Goal: Task Accomplishment & Management: Manage account settings

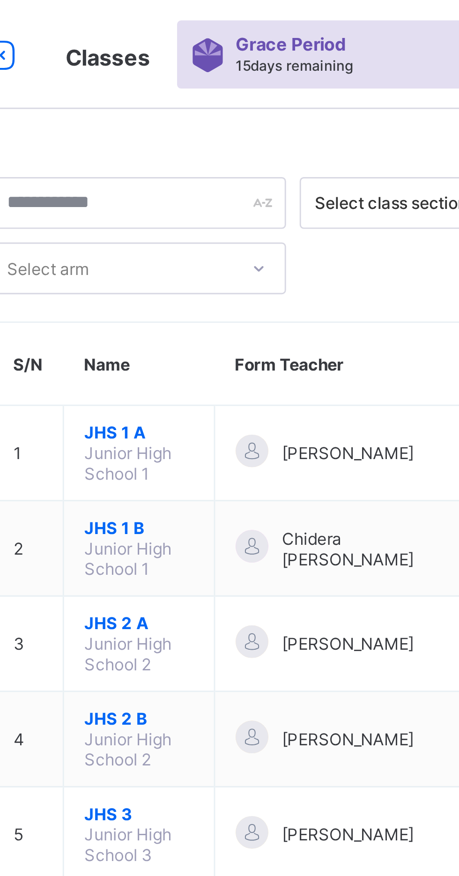
click at [181, 191] on span "Junior High School 1" at bounding box center [176, 192] width 30 height 14
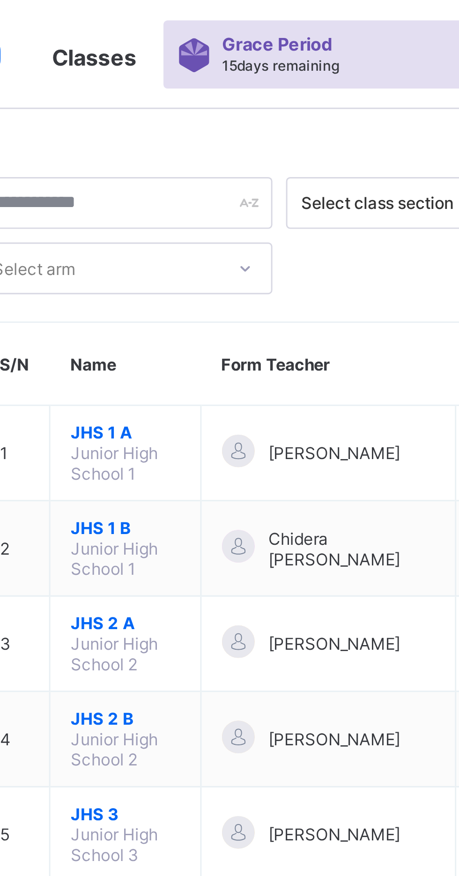
click at [199, 182] on span "JHS 1 B" at bounding box center [179, 181] width 37 height 7
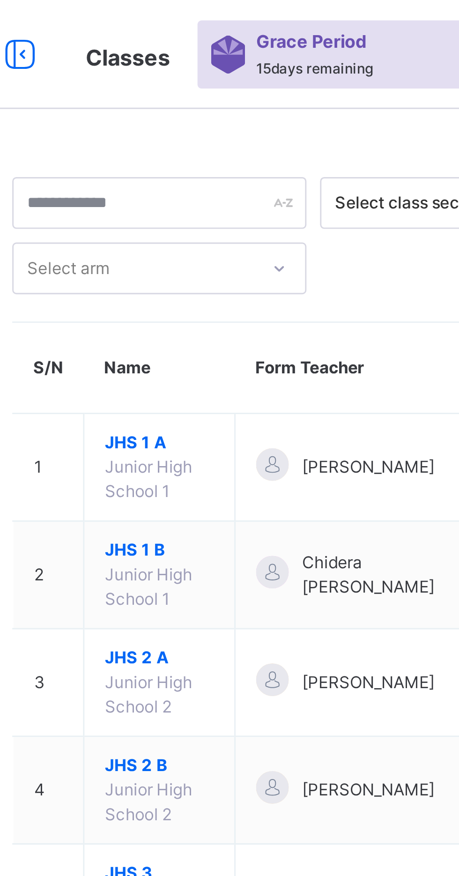
click at [249, 194] on span "Chidera Ezeh Onyinye" at bounding box center [257, 197] width 57 height 17
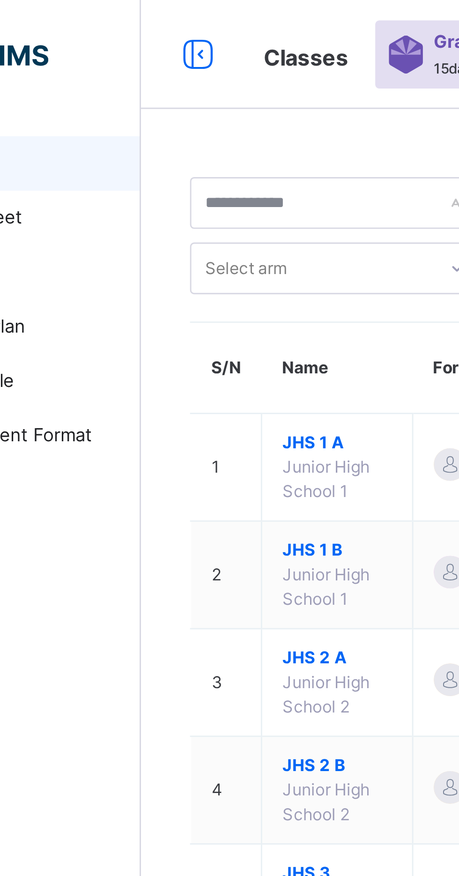
click at [141, 204] on td "2" at bounding box center [142, 197] width 24 height 37
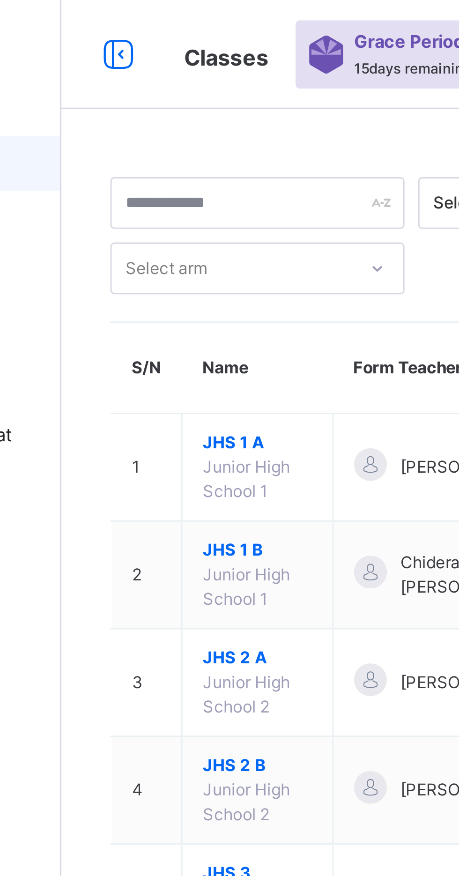
click at [143, 197] on td "2" at bounding box center [142, 197] width 24 height 37
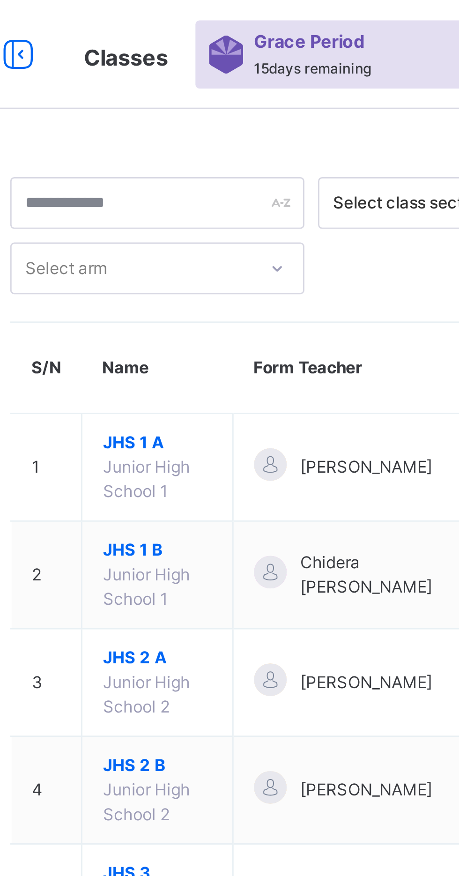
click at [169, 129] on th "Name" at bounding box center [180, 126] width 52 height 31
click at [178, 190] on span "JHS 1 B" at bounding box center [179, 189] width 37 height 8
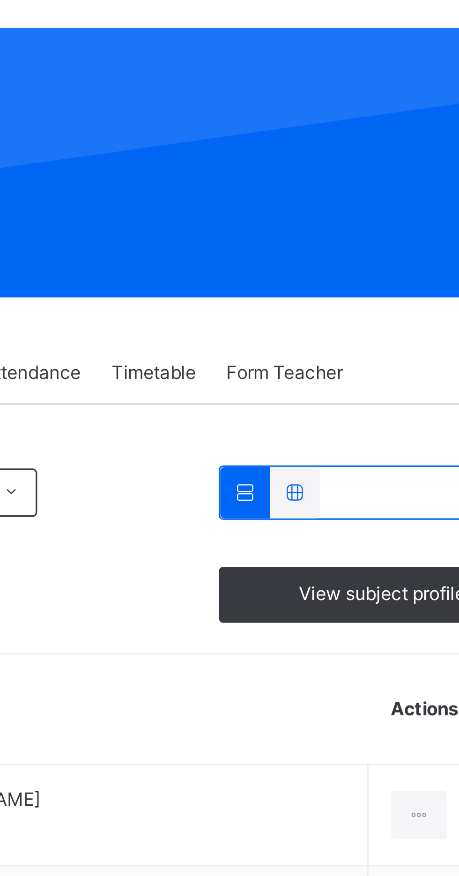
click at [390, 254] on span "View subject profile" at bounding box center [392, 254] width 52 height 8
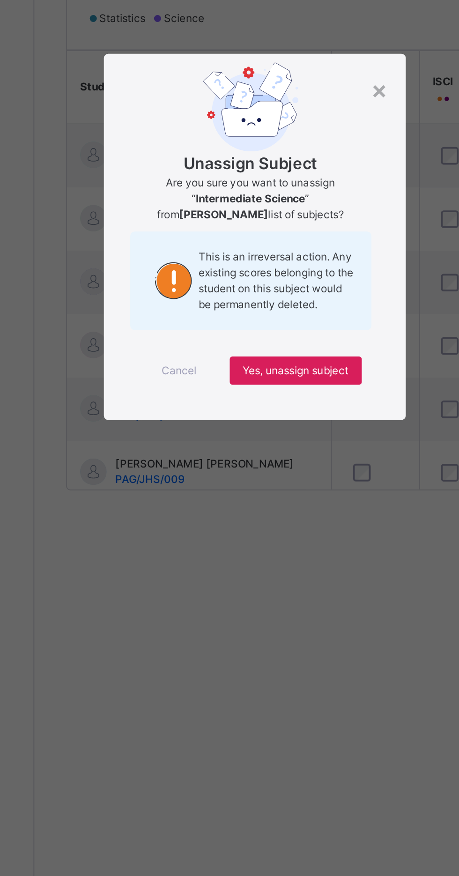
click at [337, 457] on div "× Unassign Subject Are you sure you want to unassign “ Intermediate Science ” f…" at bounding box center [229, 438] width 459 height 876
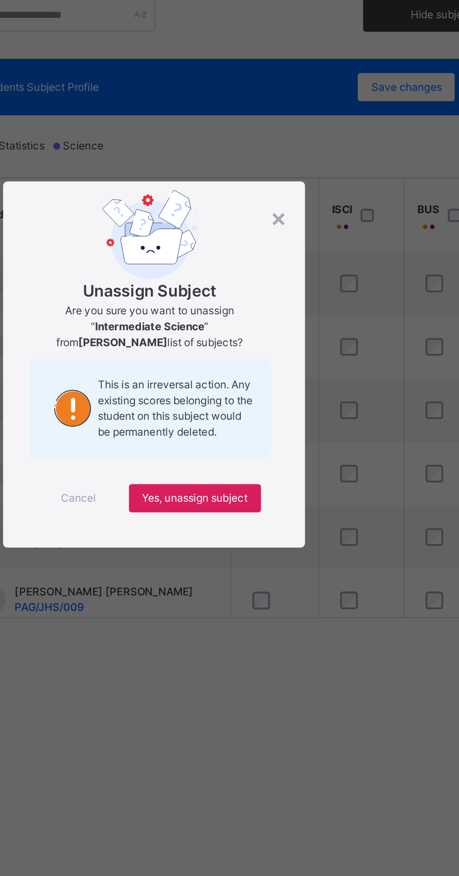
click at [292, 431] on div "Are you sure you want to unassign “ Intermediate Science ” from Ajmal Ibrahim U…" at bounding box center [228, 417] width 128 height 25
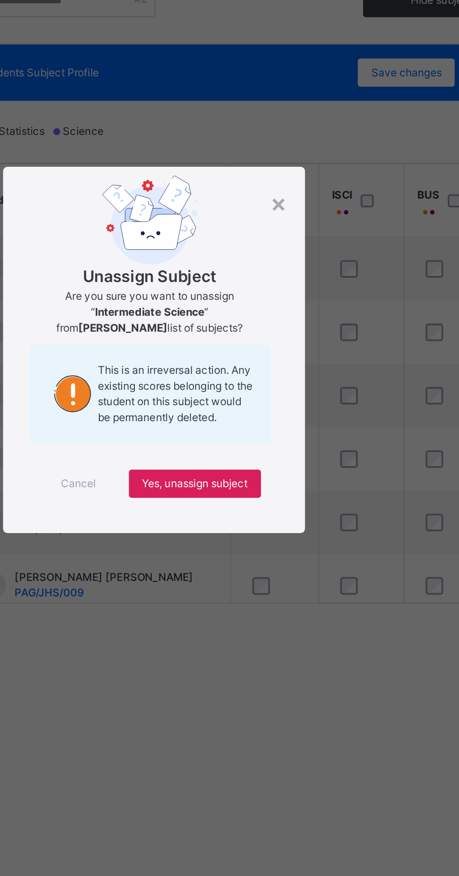
click at [301, 370] on div "×" at bounding box center [296, 360] width 9 height 20
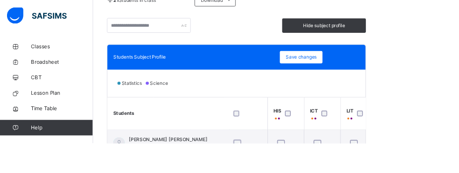
scroll to position [221, 0]
click at [302, 126] on th at bounding box center [293, 137] width 47 height 39
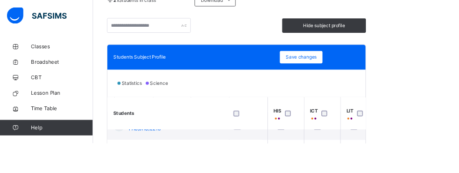
scroll to position [45, 132]
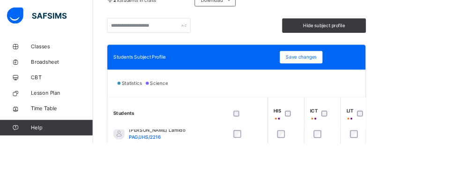
click at [377, 67] on span "Save changes" at bounding box center [363, 69] width 37 height 8
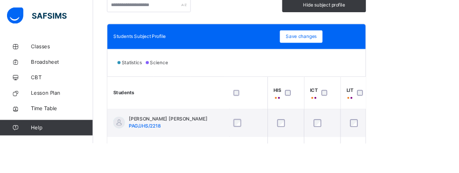
scroll to position [218, 0]
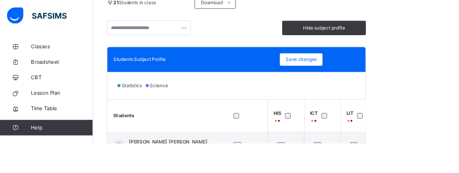
click at [370, 76] on span "Save changes" at bounding box center [363, 72] width 37 height 8
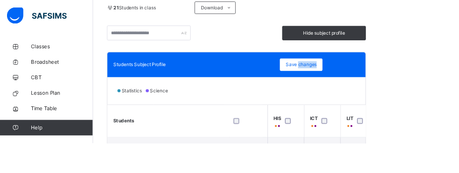
click at [358, 80] on div "Save changes" at bounding box center [364, 78] width 52 height 15
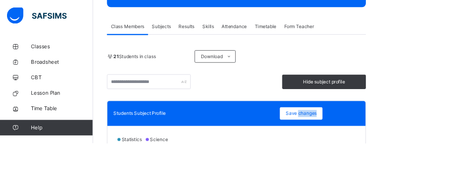
scroll to position [146, 0]
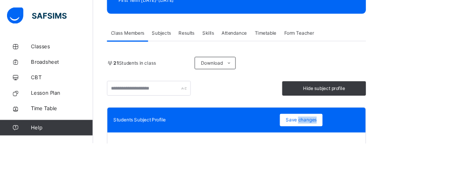
click at [459, 44] on html "Class Arm Details Grace Period 15 days remaining First Term / 2025-2026 Chidera…" at bounding box center [229, 154] width 459 height 601
click at [364, 143] on span "Save changes" at bounding box center [363, 145] width 37 height 8
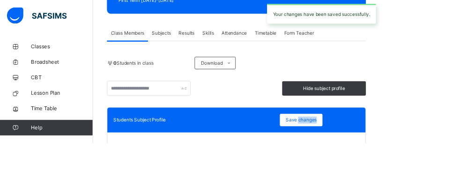
click at [459, 47] on html "Class Arm Details Grace Period 15 days remaining First Term / 2025-2026 Chidera…" at bounding box center [229, 154] width 459 height 601
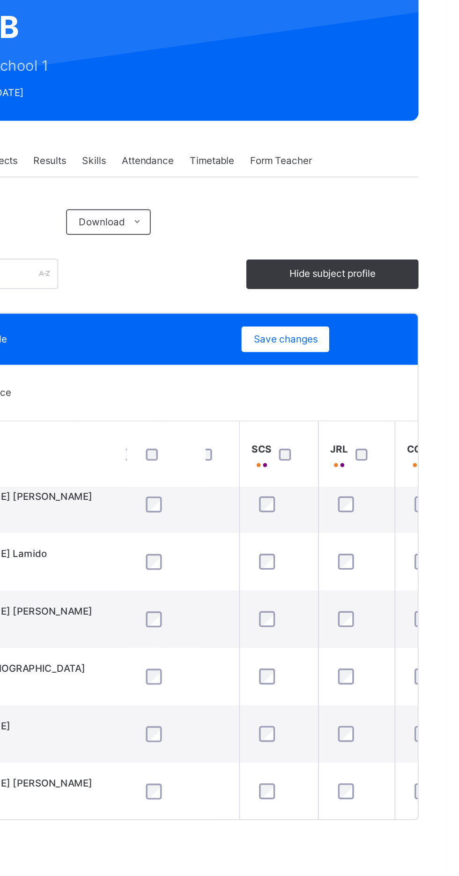
scroll to position [8, 346]
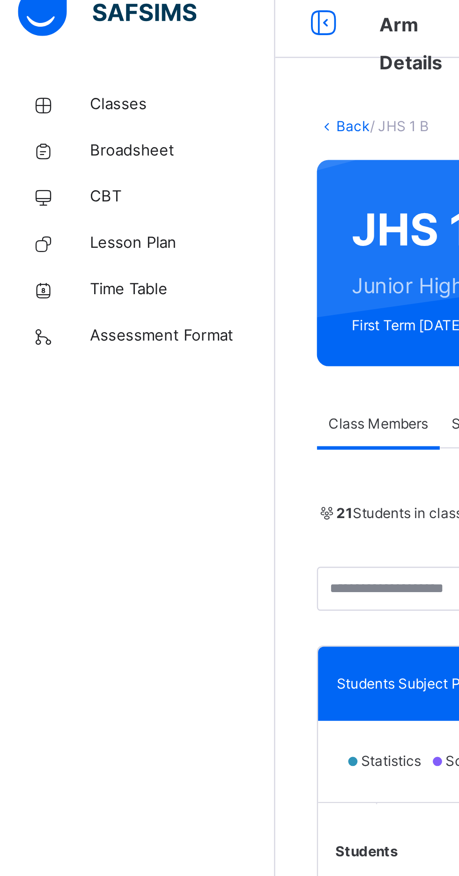
click at [48, 56] on span "Classes" at bounding box center [74, 56] width 75 height 9
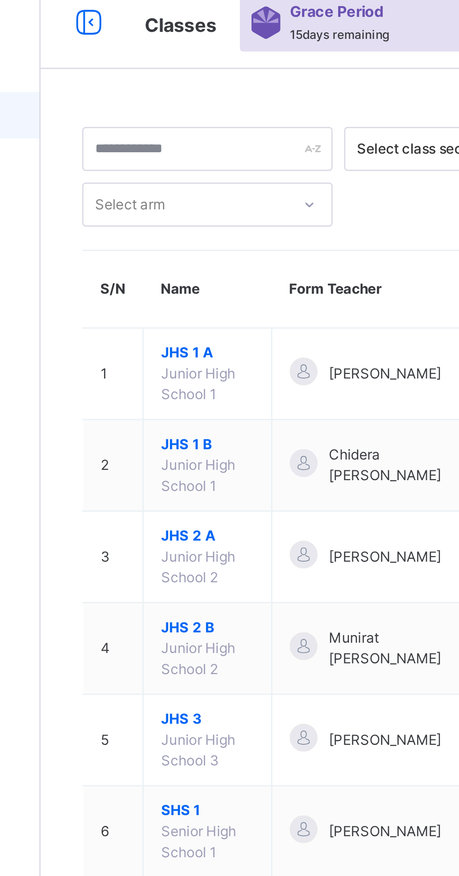
click at [167, 151] on span "JHS 1 A" at bounding box center [179, 152] width 37 height 8
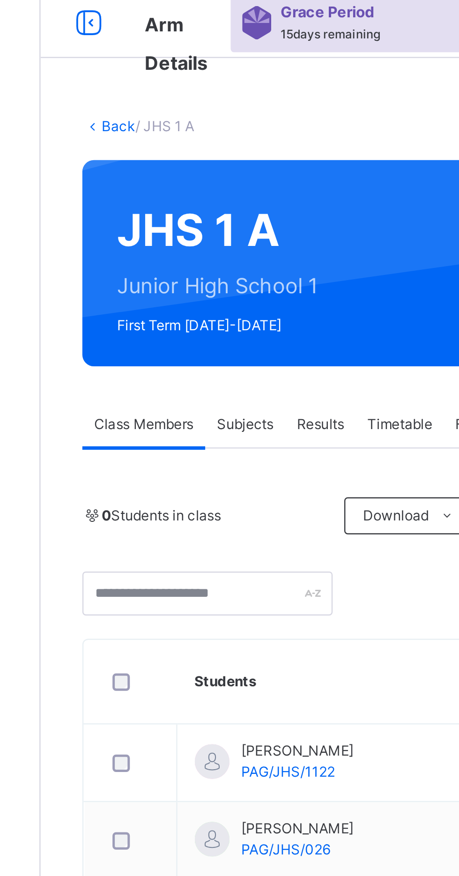
click at [198, 188] on span "Subjects" at bounding box center [195, 185] width 23 height 8
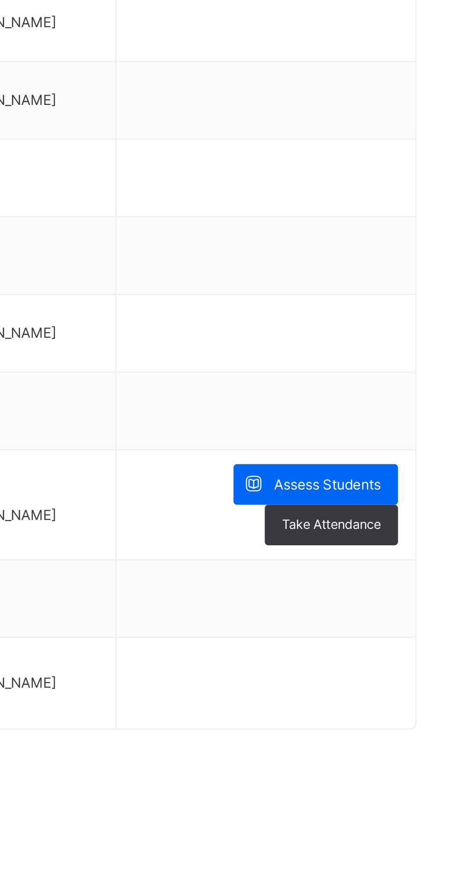
click at [408, 535] on span "Assess Students" at bounding box center [406, 534] width 43 height 8
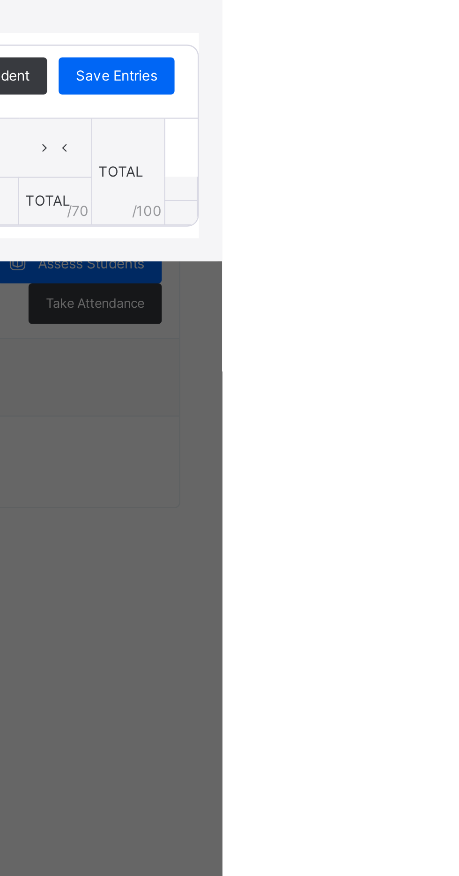
click at [450, 366] on div "×" at bounding box center [443, 359] width 14 height 13
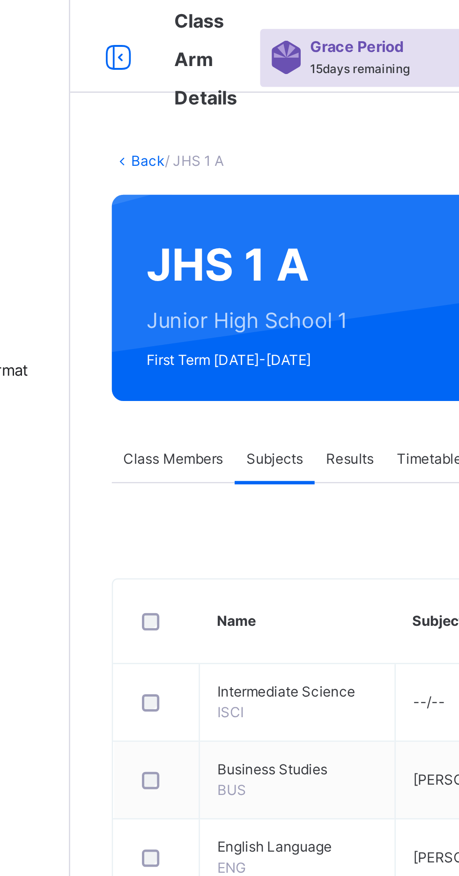
click at [147, 186] on span "Class Members" at bounding box center [154, 185] width 40 height 8
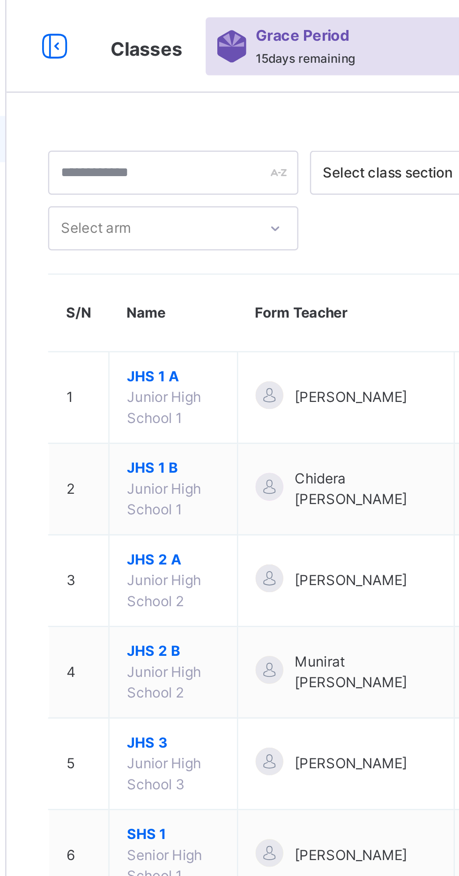
click at [176, 192] on span "JHS 1 B" at bounding box center [179, 189] width 37 height 8
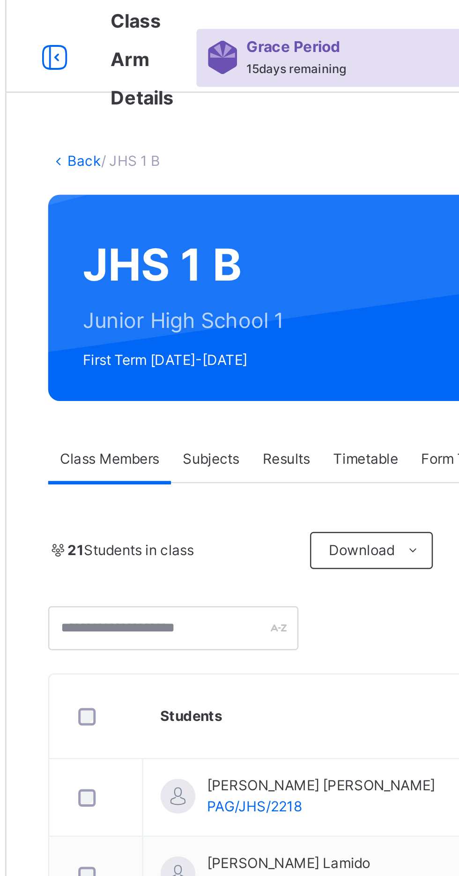
click at [193, 188] on span "Subjects" at bounding box center [195, 185] width 23 height 8
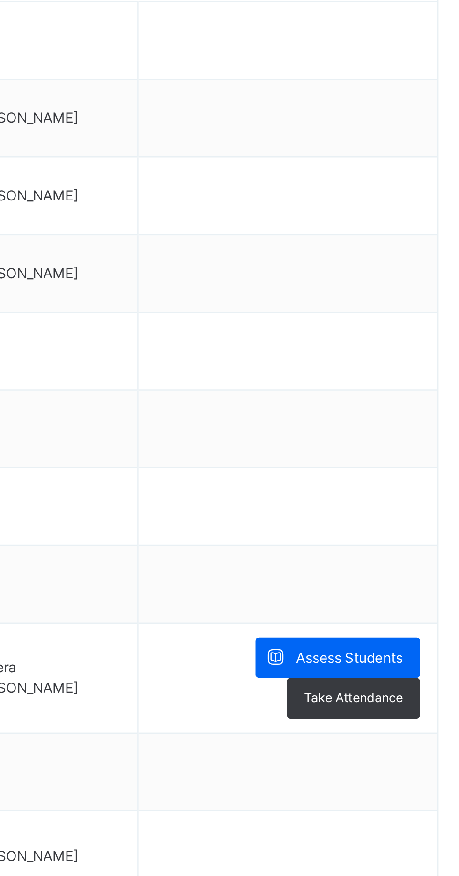
click at [406, 531] on span "Assess Students" at bounding box center [406, 534] width 43 height 8
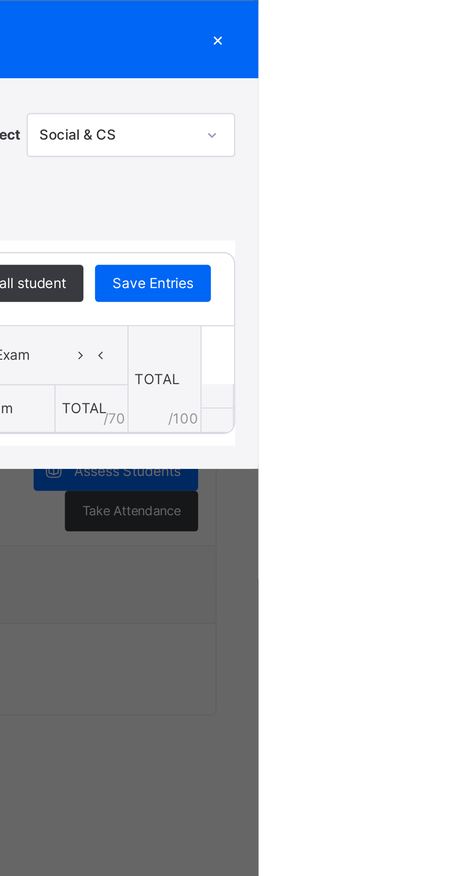
click at [450, 366] on div "×" at bounding box center [443, 359] width 14 height 13
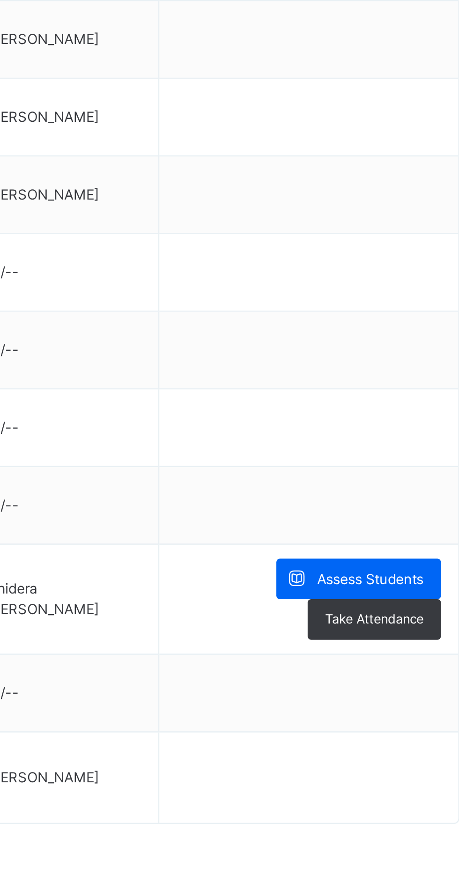
click at [401, 530] on span "Assess Students" at bounding box center [406, 534] width 43 height 8
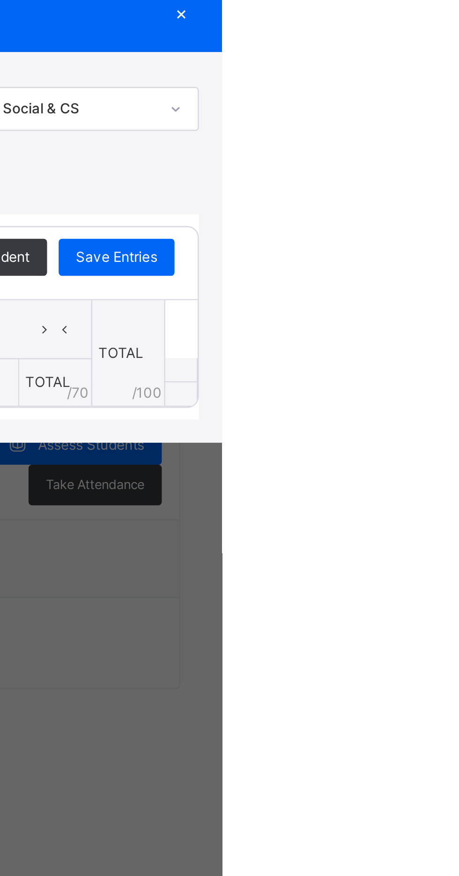
click at [450, 366] on div "×" at bounding box center [443, 359] width 14 height 13
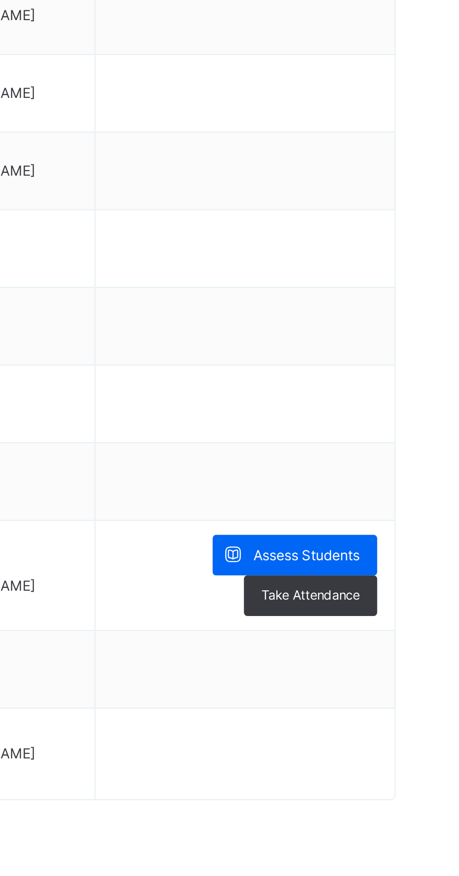
click at [414, 532] on span "Assess Students" at bounding box center [406, 534] width 43 height 8
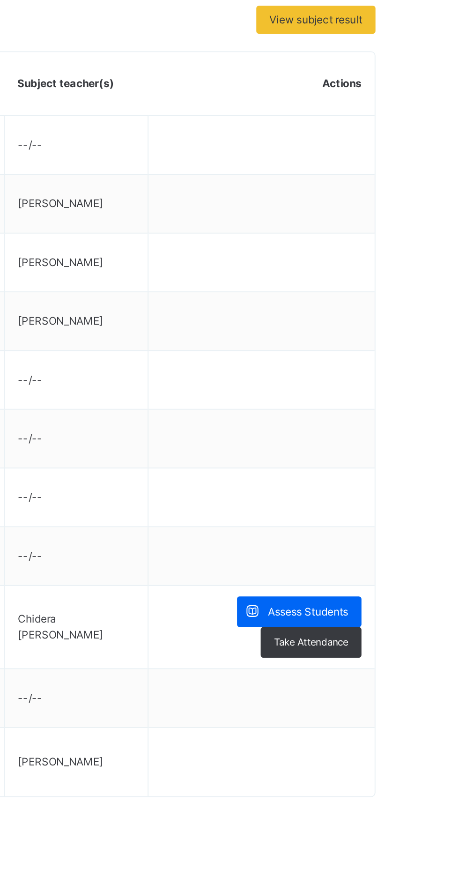
click at [403, 530] on span "Assess Students" at bounding box center [406, 534] width 43 height 8
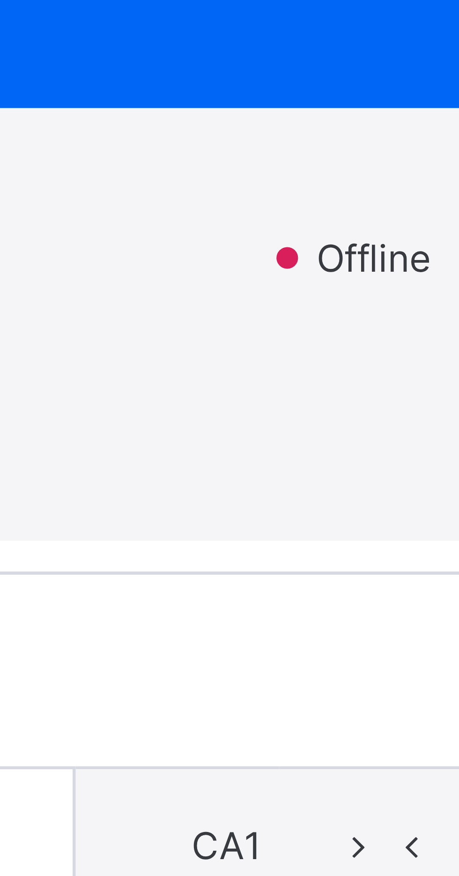
scroll to position [2, 0]
